Goal: Find specific page/section: Find specific page/section

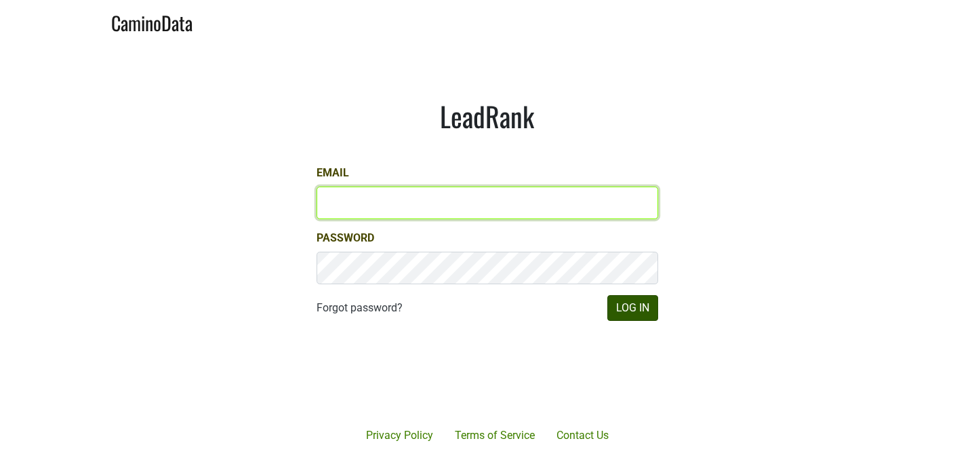
type input "[PERSON_NAME][EMAIL_ADDRESS][DOMAIN_NAME]"
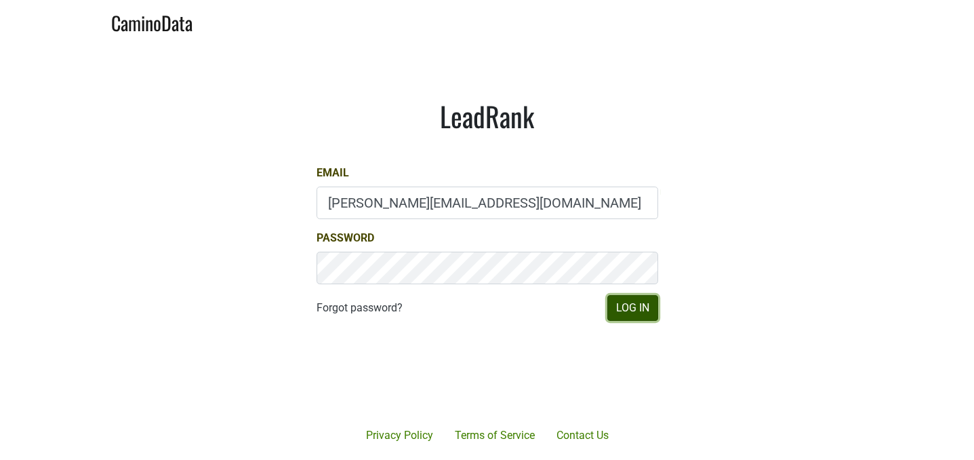
click at [628, 313] on button "Log In" at bounding box center [633, 308] width 51 height 26
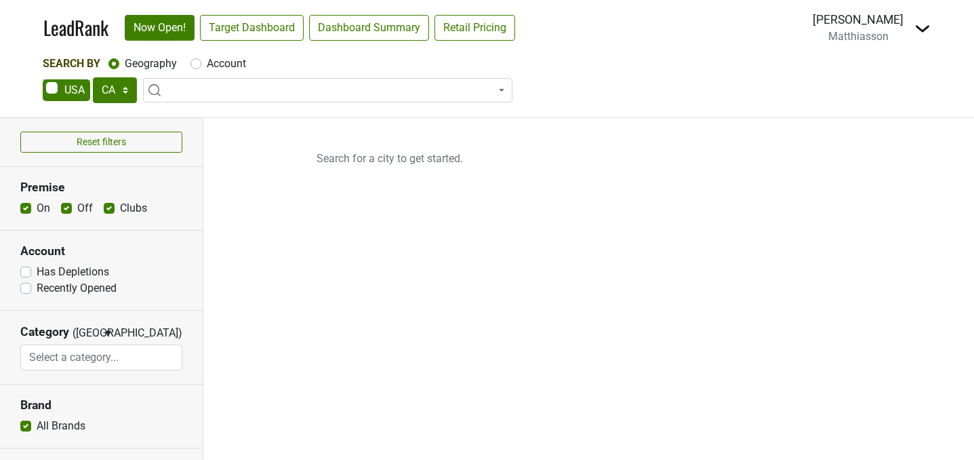
select select "CA"
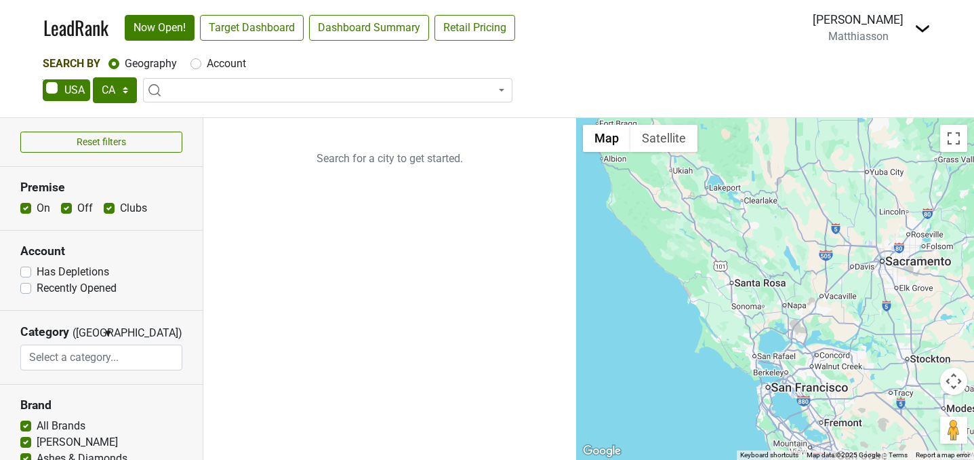
click at [207, 62] on label "Account" at bounding box center [226, 64] width 39 height 16
click at [195, 62] on input "Account" at bounding box center [196, 63] width 11 height 14
radio input "true"
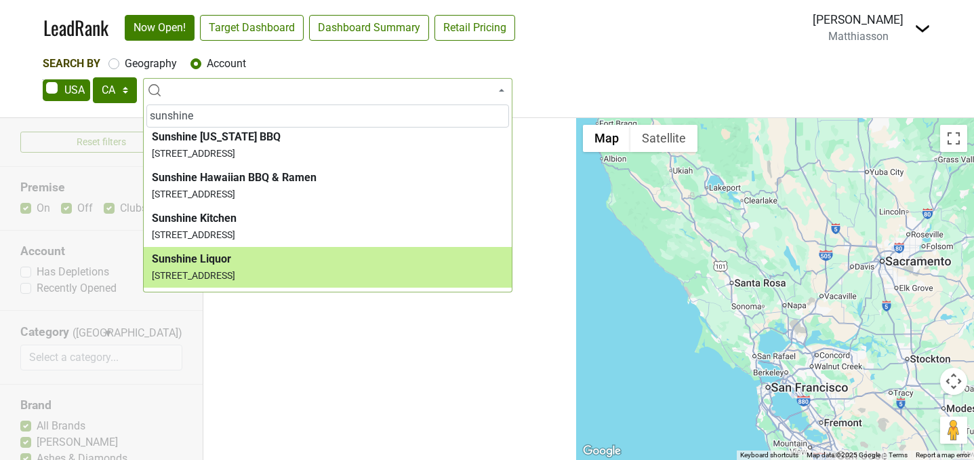
scroll to position [213, 0]
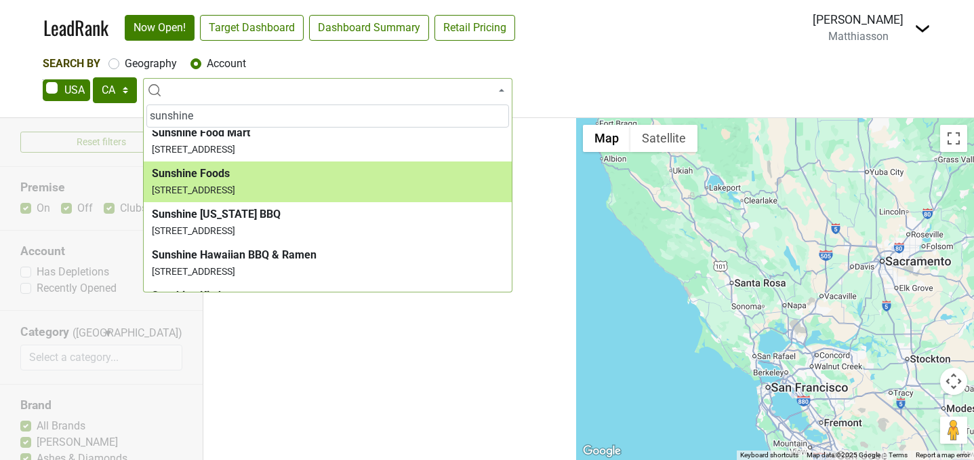
type input "sunshine"
select select "33184"
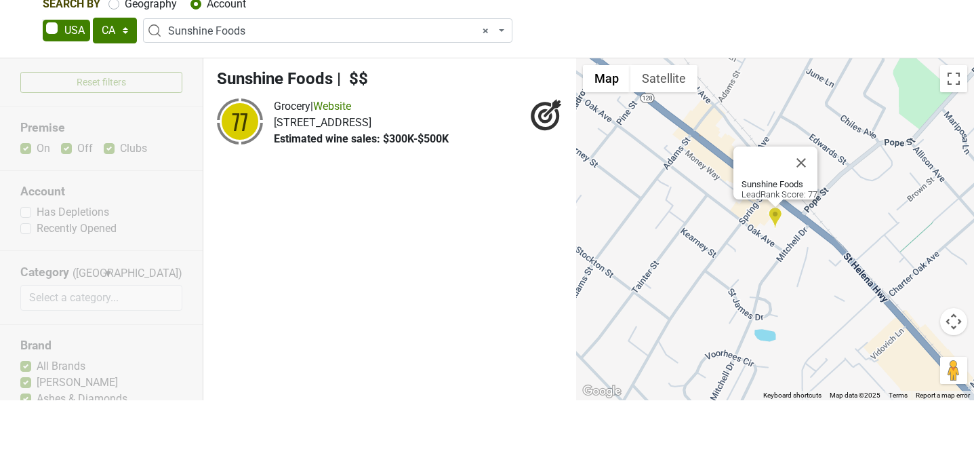
scroll to position [0, 0]
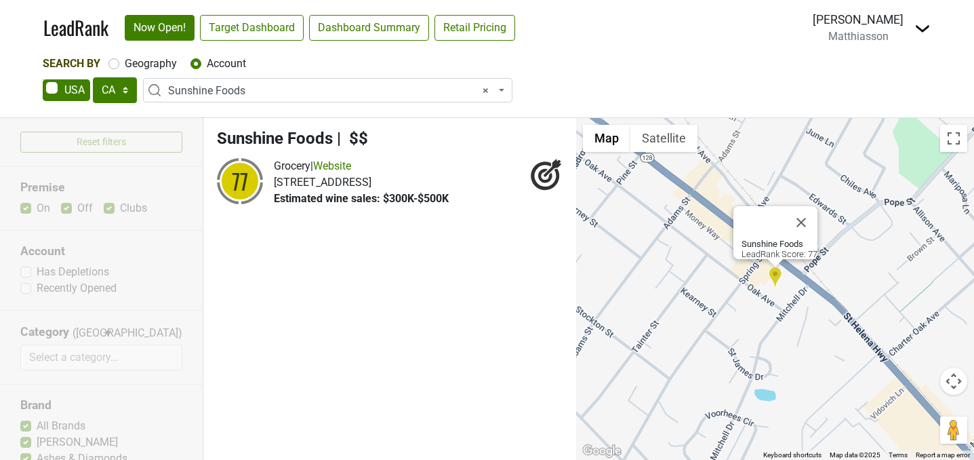
click at [284, 95] on span "× Sunshine Foods" at bounding box center [331, 91] width 327 height 16
click at [258, 89] on span "× Sunshine Foods" at bounding box center [331, 91] width 327 height 16
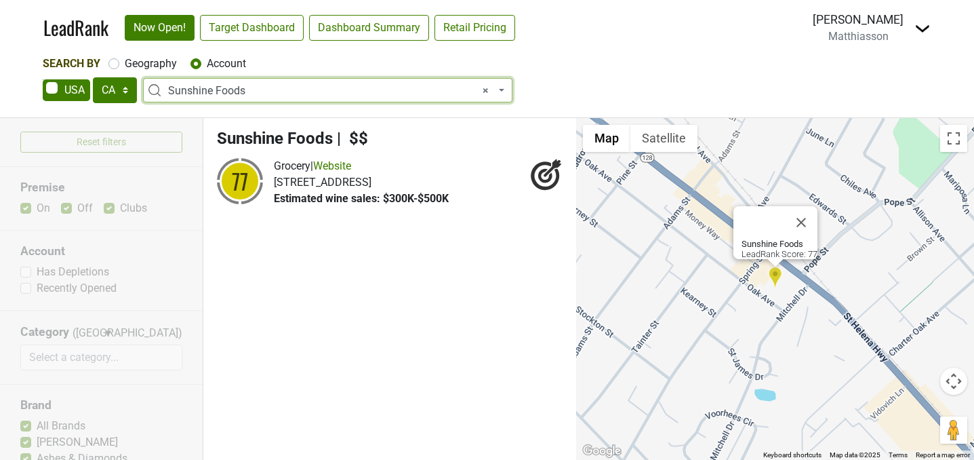
click at [261, 94] on span "× Sunshine Foods" at bounding box center [331, 91] width 327 height 16
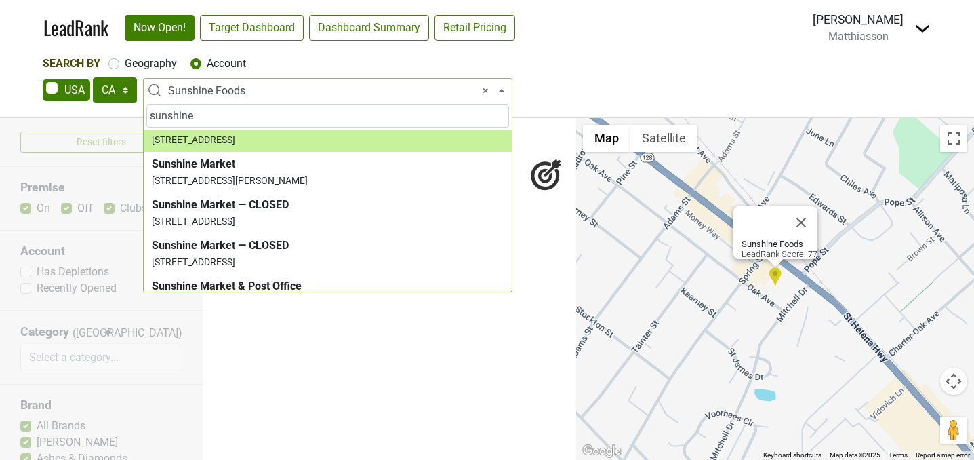
scroll to position [797, 0]
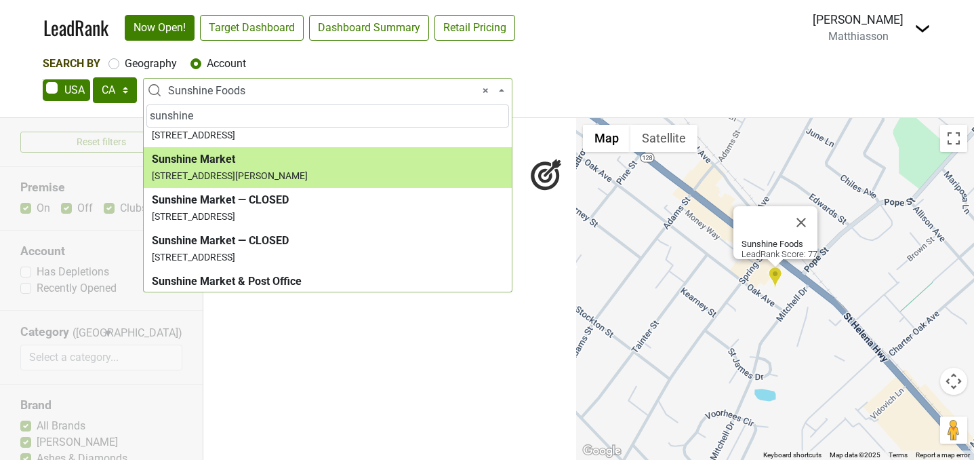
type input "sunshine"
select select "23412"
